Goal: Task Accomplishment & Management: Use online tool/utility

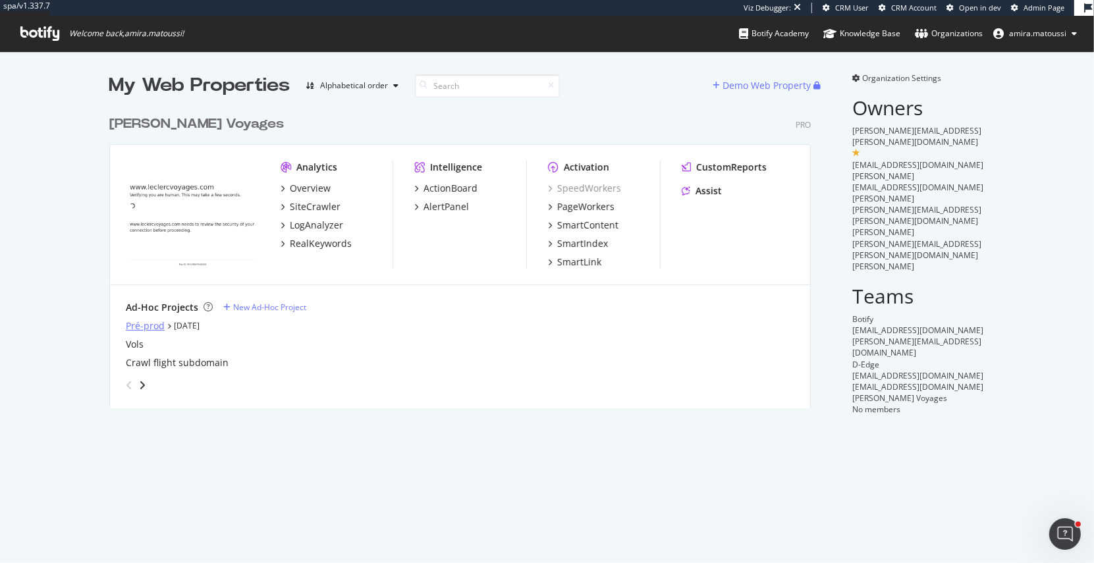
click at [151, 319] on div "Pré-prod" at bounding box center [145, 325] width 39 height 13
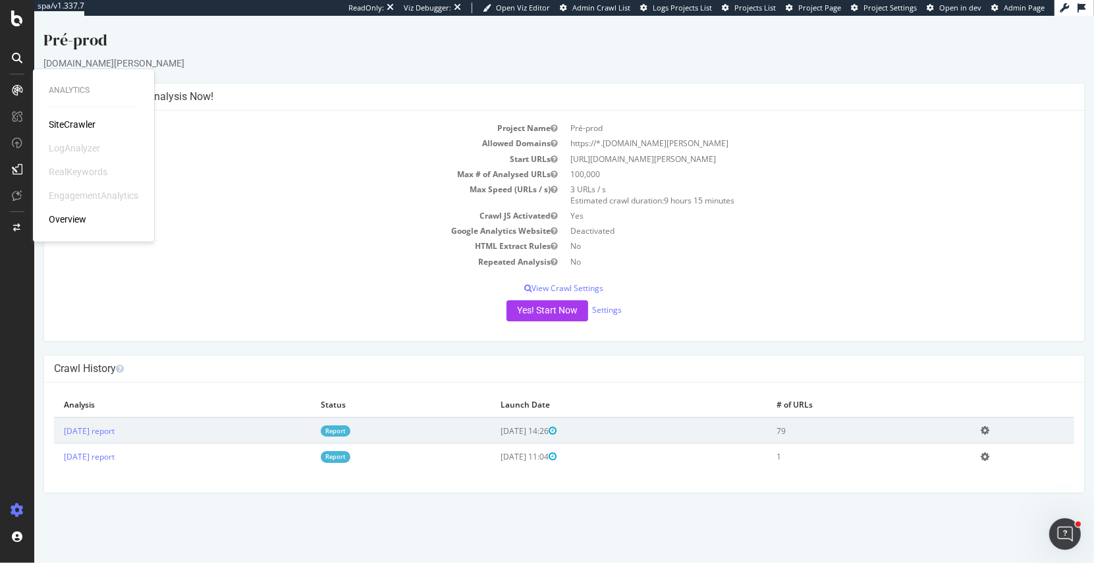
click at [65, 126] on div "SiteCrawler" at bounding box center [72, 124] width 47 height 13
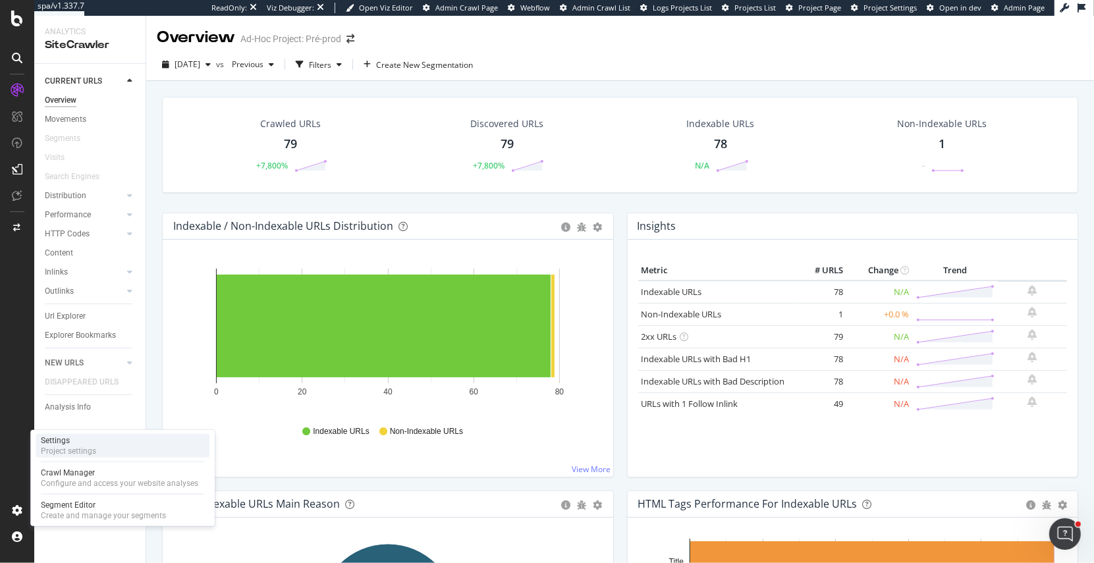
click at [41, 449] on div "Project settings" at bounding box center [68, 451] width 55 height 11
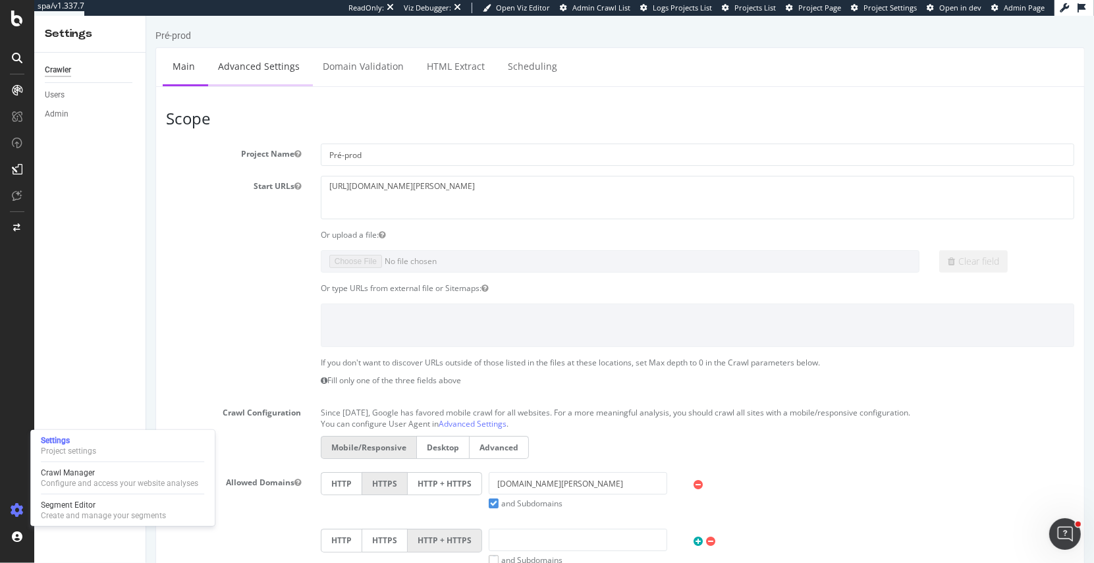
click at [240, 70] on link "Advanced Settings" at bounding box center [257, 66] width 101 height 36
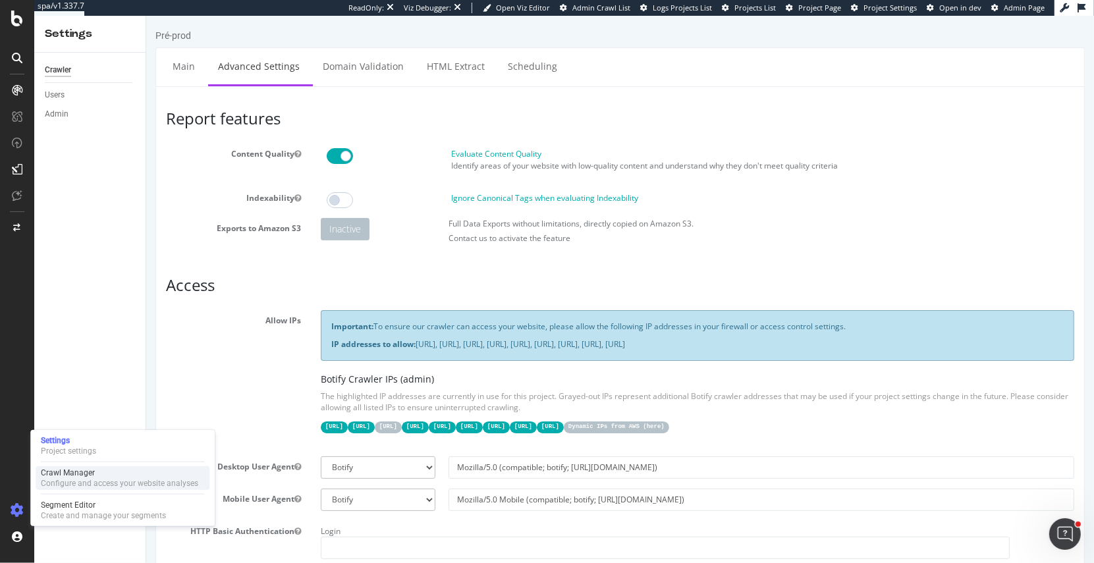
click at [80, 478] on div "Configure and access your website analyses" at bounding box center [119, 483] width 157 height 11
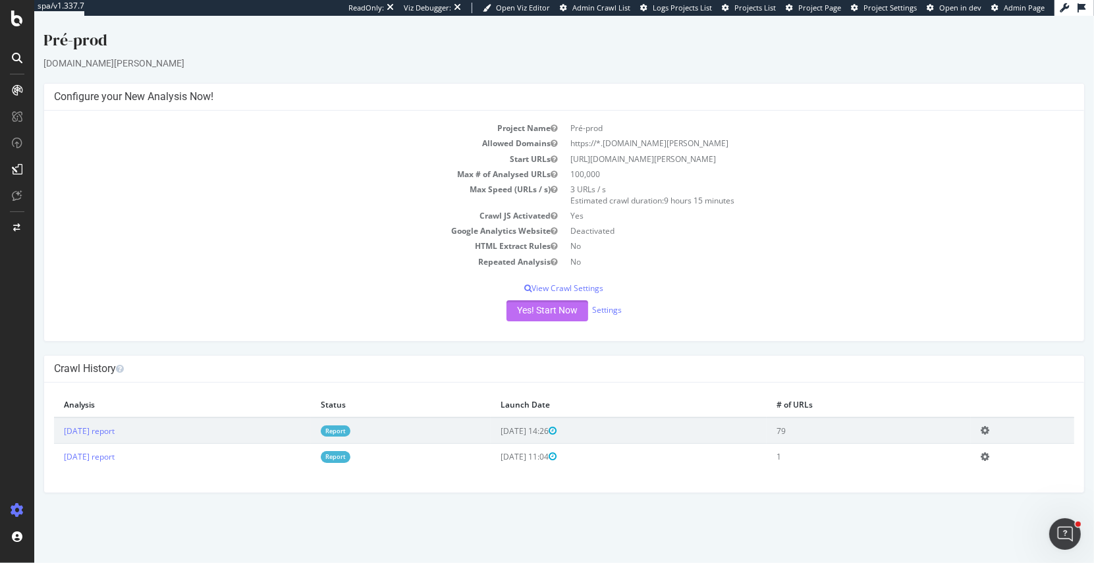
click at [525, 311] on button "Yes! Start Now" at bounding box center [547, 310] width 82 height 21
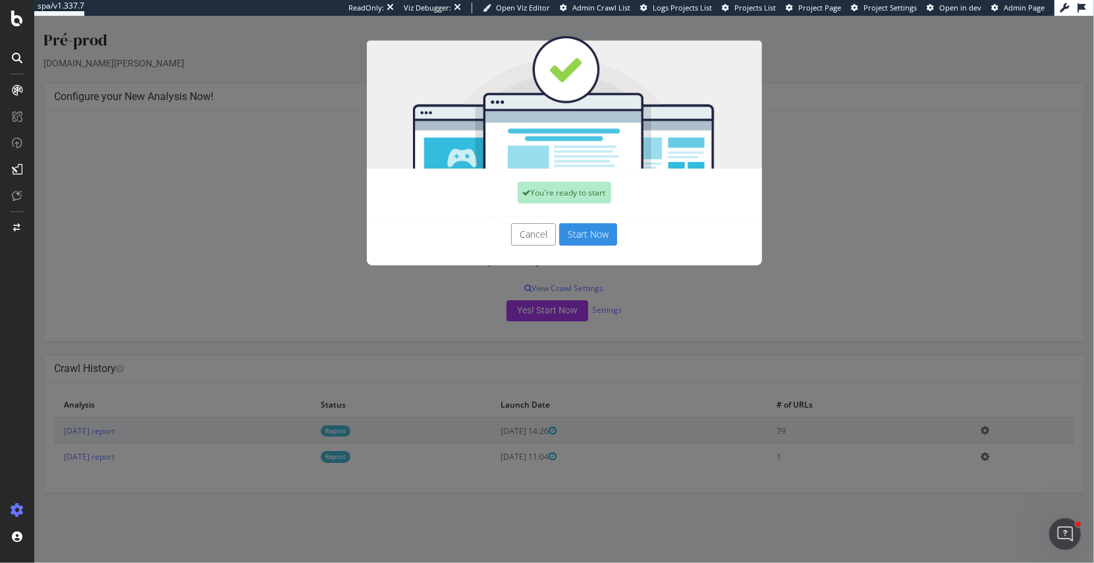
click at [592, 232] on button "Start Now" at bounding box center [587, 234] width 58 height 22
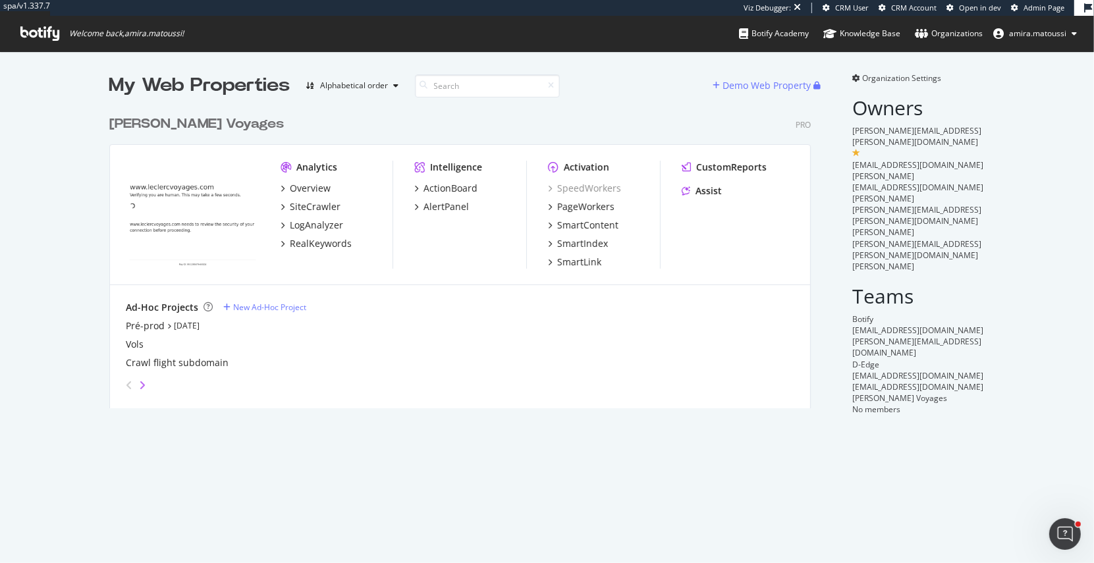
click at [141, 382] on icon "angle-right" at bounding box center [142, 385] width 7 height 11
click at [126, 381] on icon "angle-left" at bounding box center [129, 385] width 7 height 11
click at [188, 325] on link "[DATE]" at bounding box center [187, 325] width 26 height 11
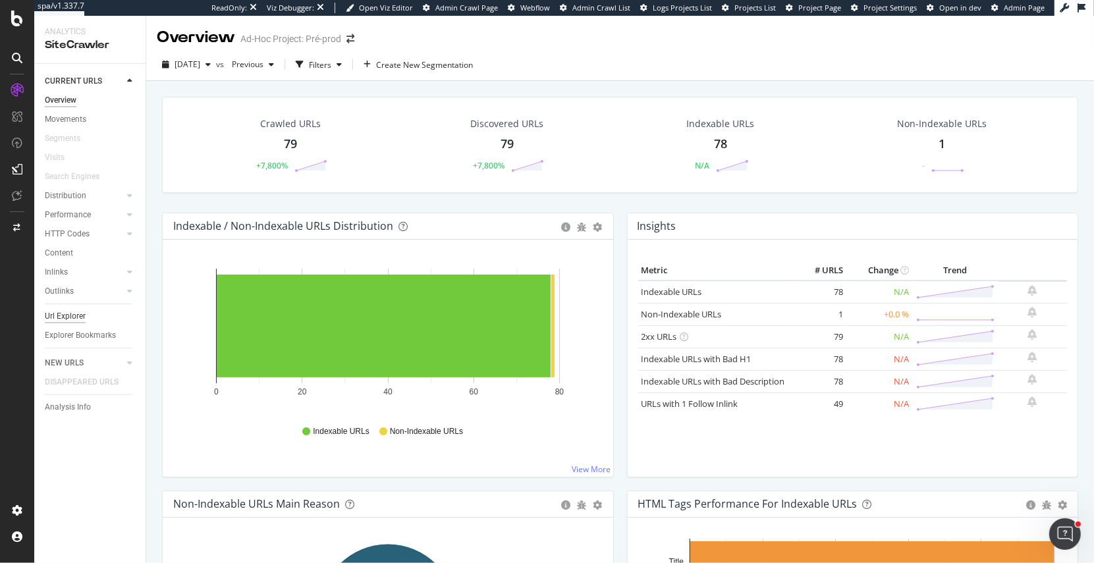
click at [64, 317] on div "Url Explorer" at bounding box center [65, 316] width 41 height 14
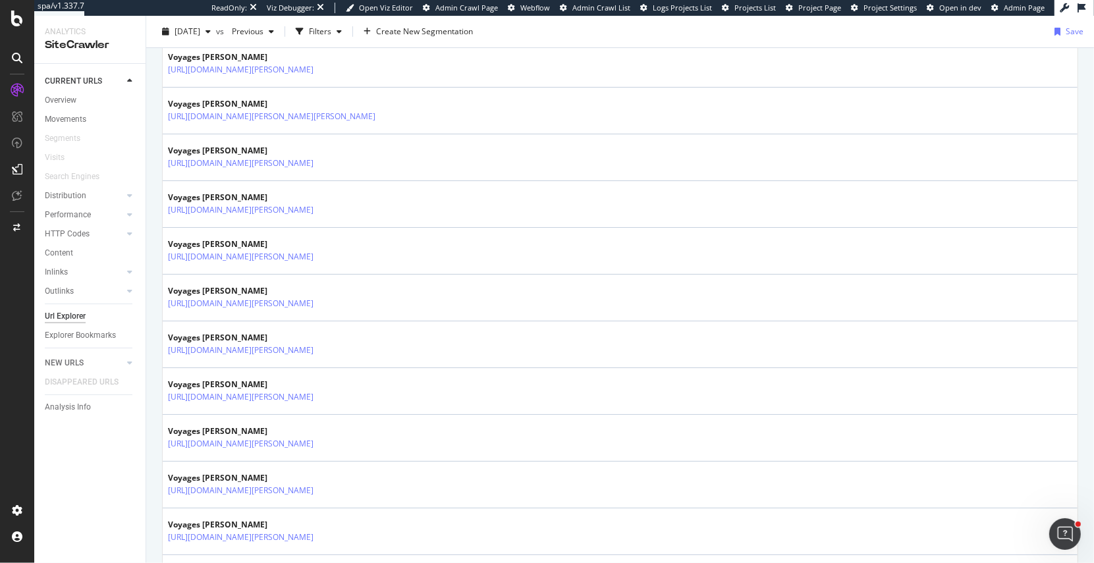
scroll to position [622, 0]
